Goal: Information Seeking & Learning: Learn about a topic

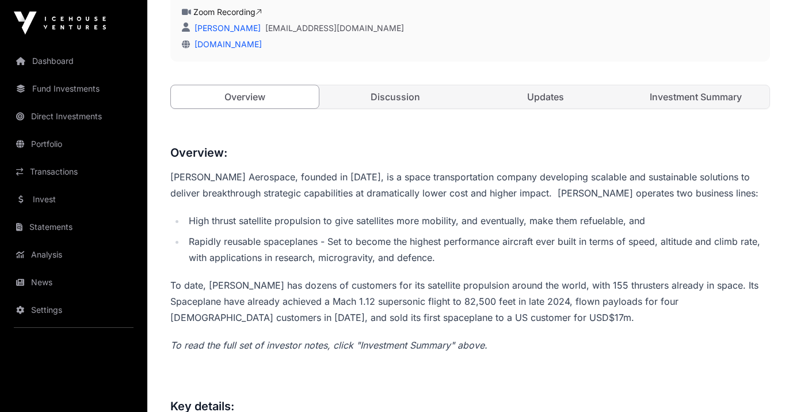
scroll to position [360, 0]
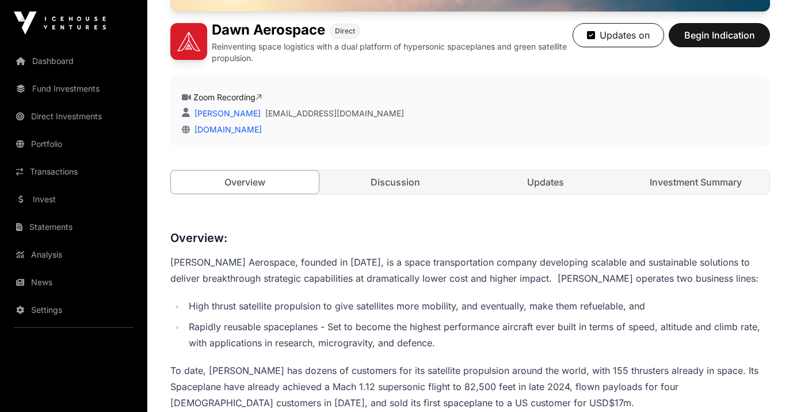
scroll to position [267, 0]
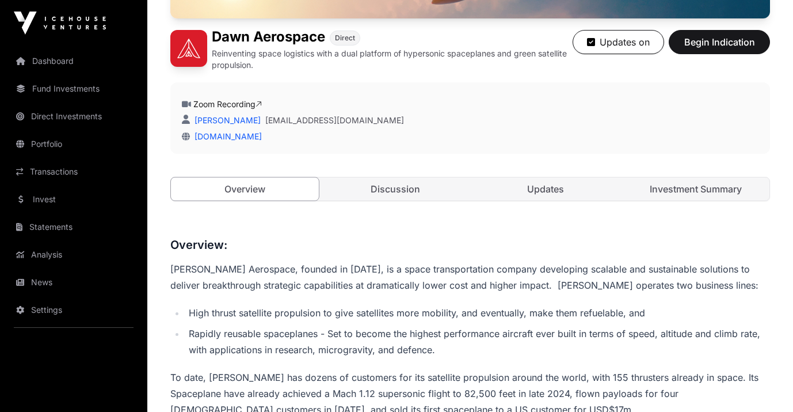
click at [421, 190] on link "Discussion" at bounding box center [395, 188] width 148 height 23
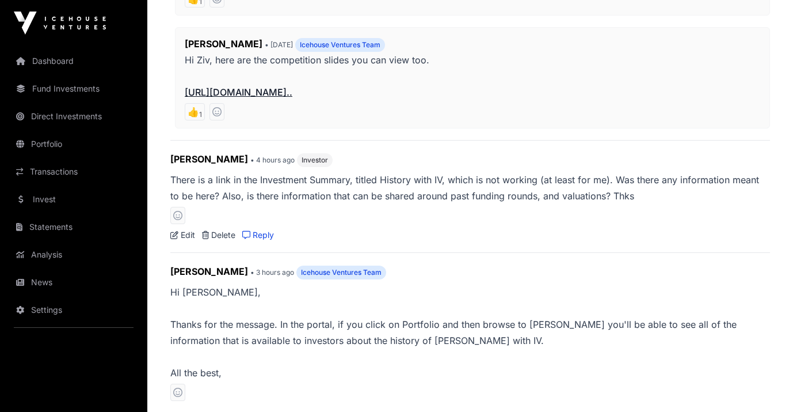
scroll to position [632, 0]
click at [53, 142] on link "Portfolio" at bounding box center [73, 143] width 129 height 25
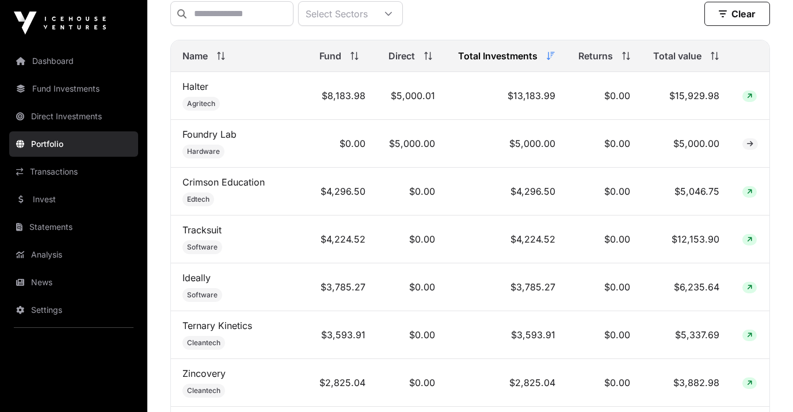
scroll to position [496, 0]
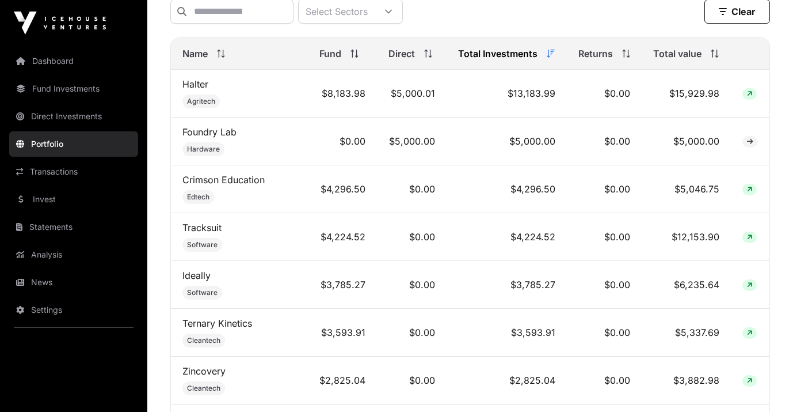
click at [223, 55] on icon at bounding box center [223, 54] width 1 height 8
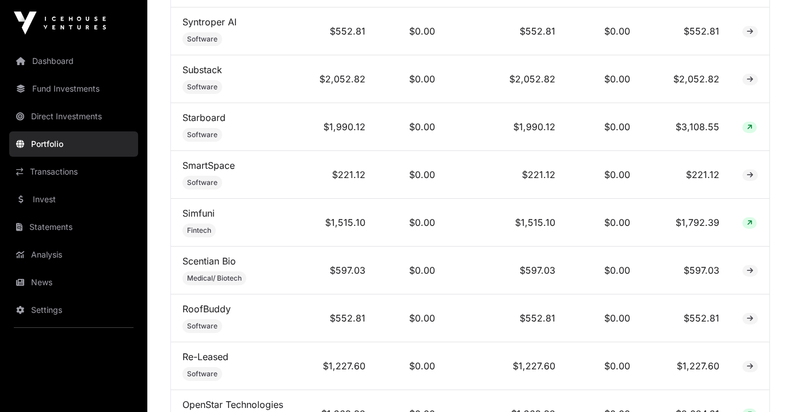
scroll to position [841, 0]
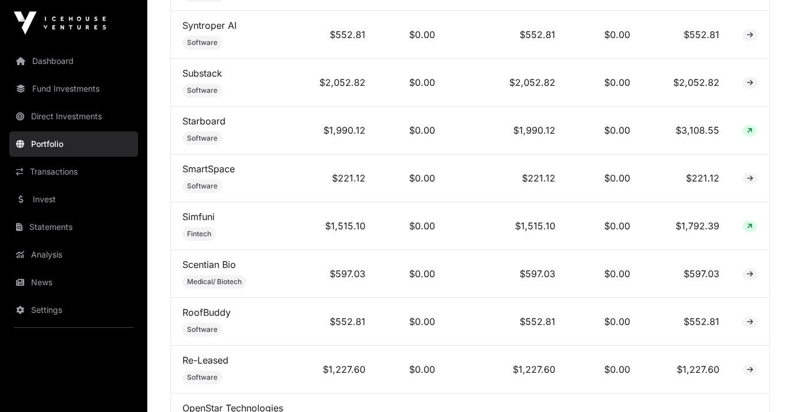
click at [70, 69] on link "Dashboard" at bounding box center [73, 60] width 129 height 25
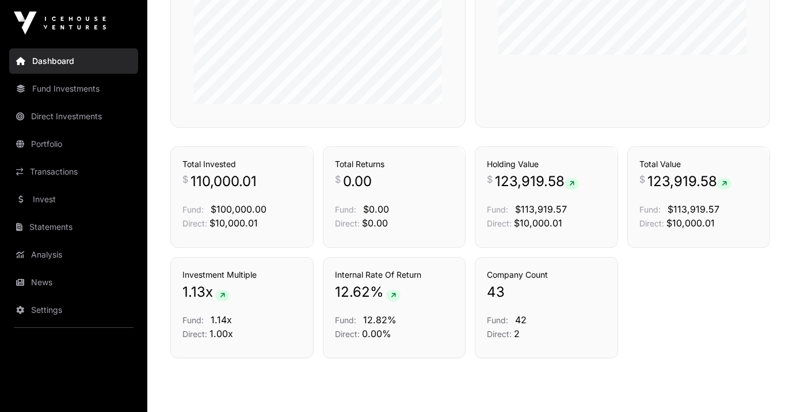
scroll to position [782, 0]
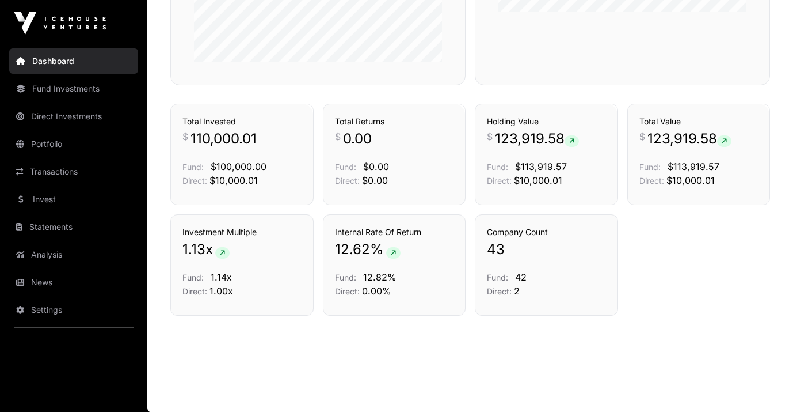
click at [87, 93] on link "Fund Investments" at bounding box center [73, 88] width 129 height 25
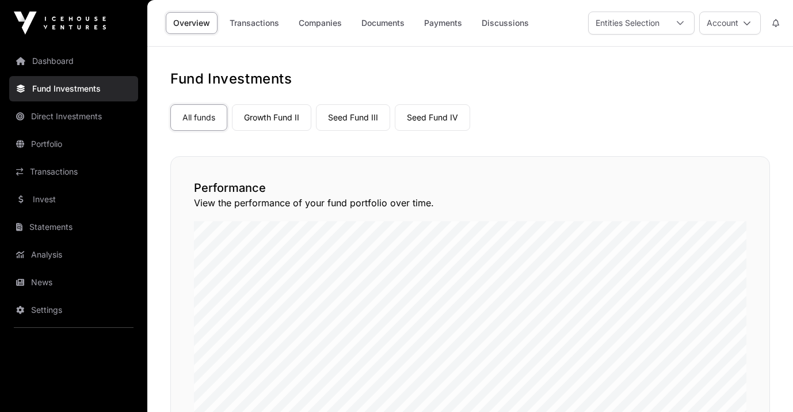
click at [55, 147] on link "Portfolio" at bounding box center [73, 143] width 129 height 25
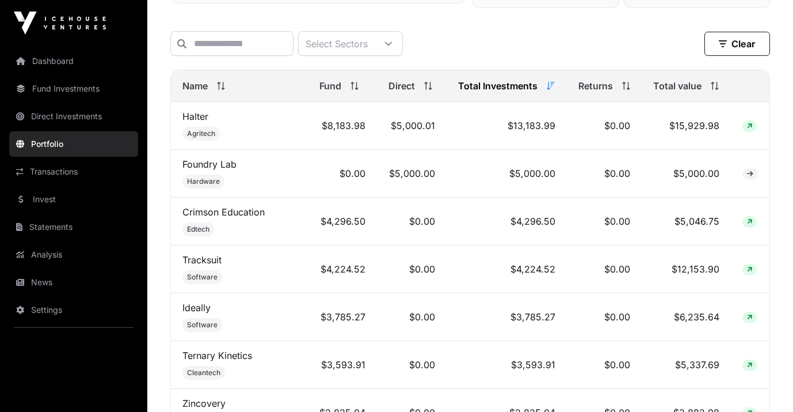
scroll to position [431, 0]
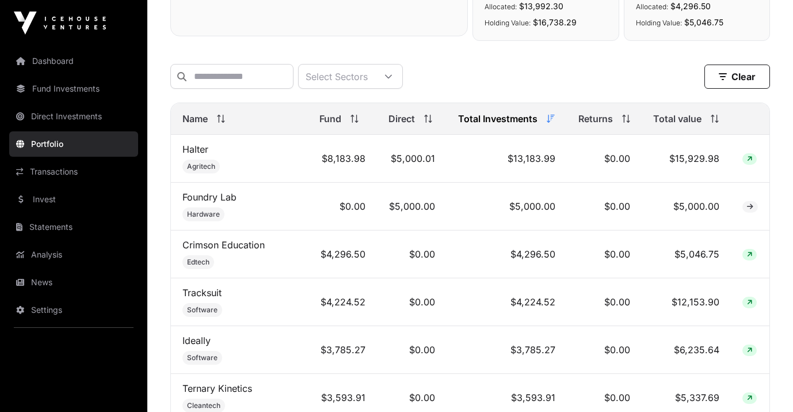
click at [216, 118] on span at bounding box center [218, 119] width 13 height 8
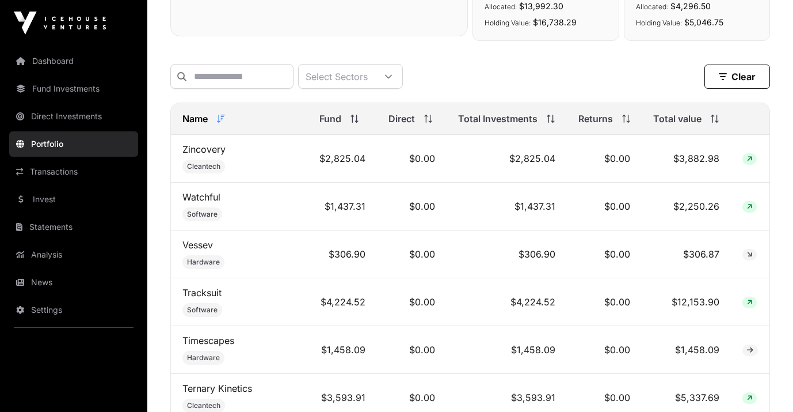
click at [216, 118] on span at bounding box center [218, 119] width 13 height 8
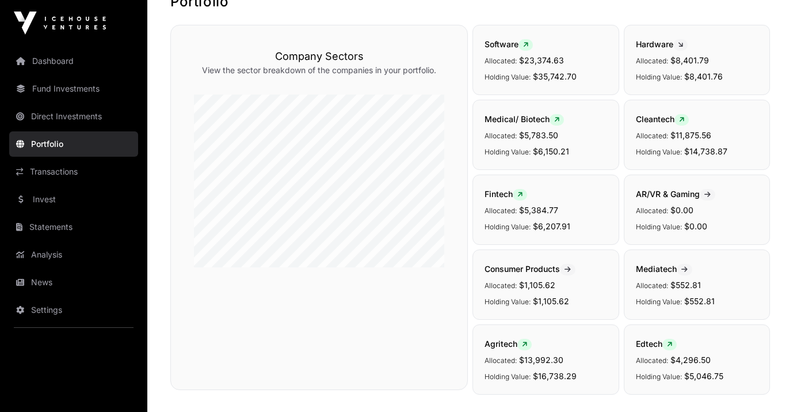
scroll to position [0, 0]
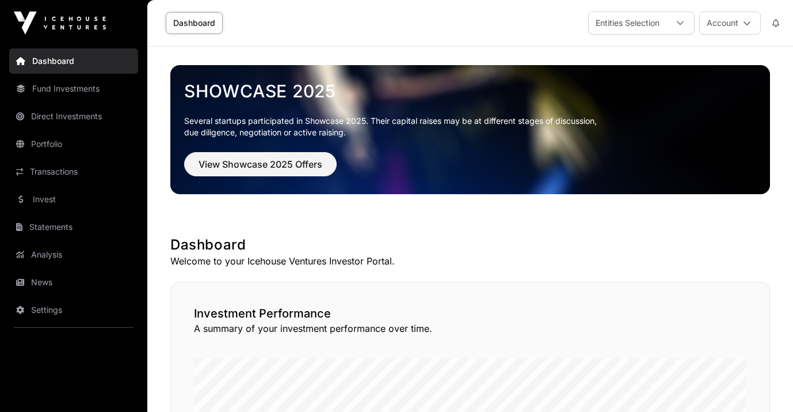
scroll to position [782, 0]
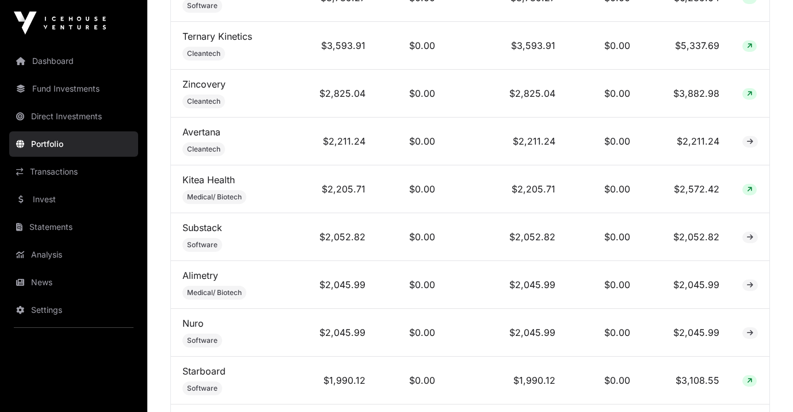
scroll to position [841, 0]
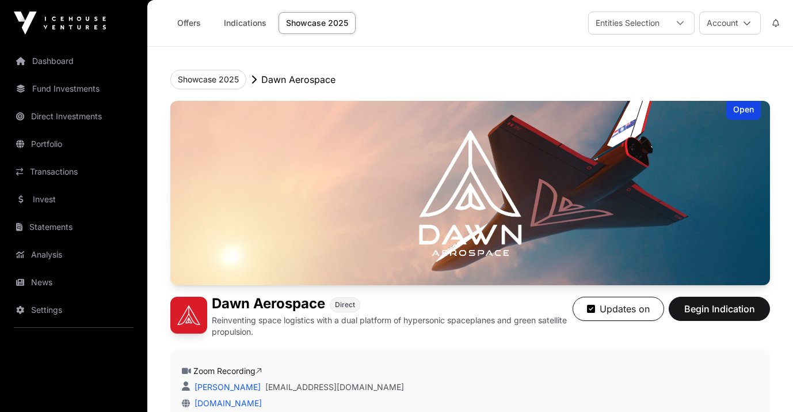
click at [66, 58] on link "Dashboard" at bounding box center [73, 60] width 129 height 25
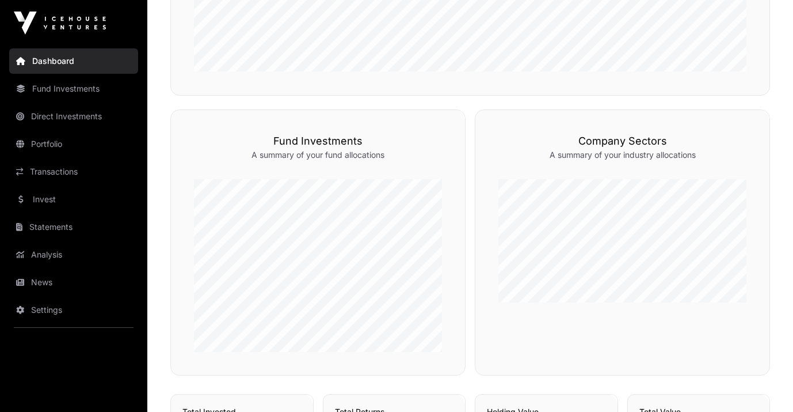
scroll to position [493, 0]
